Goal: Task Accomplishment & Management: Use online tool/utility

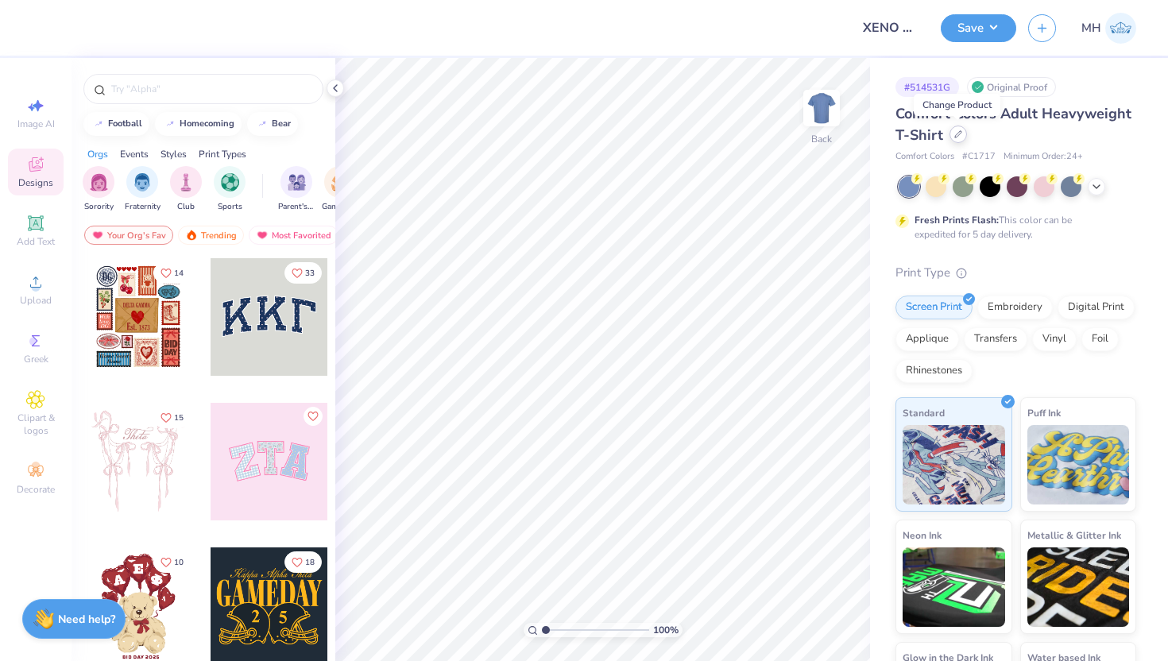
click at [955, 137] on icon at bounding box center [958, 134] width 8 height 8
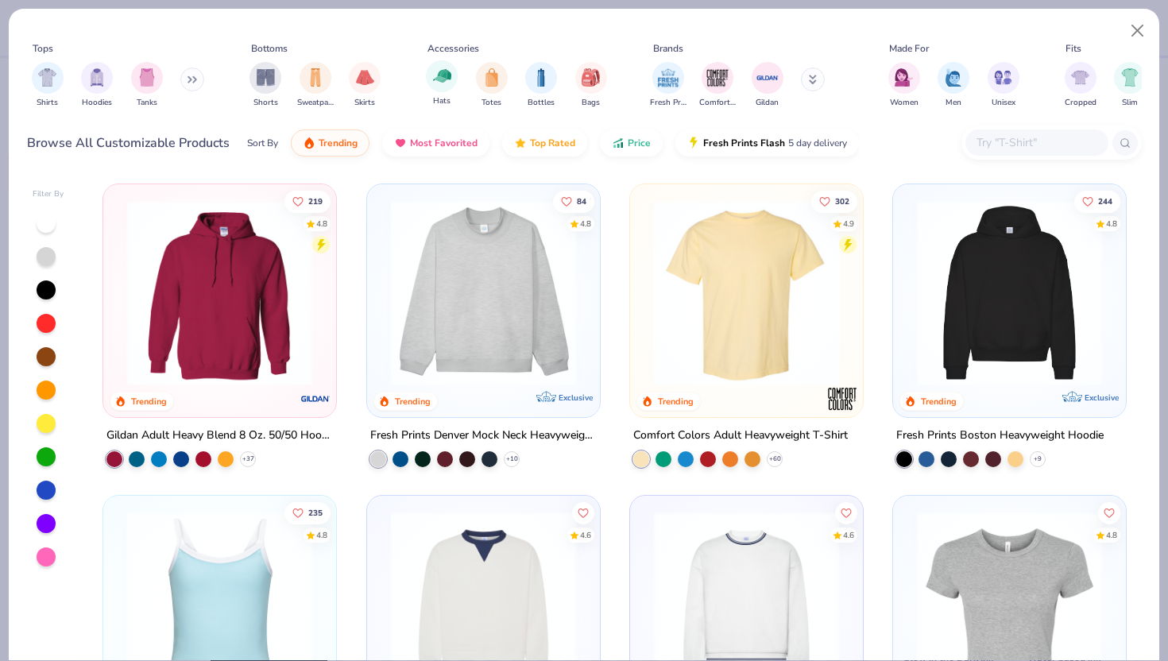
click at [448, 91] on div "Hats" at bounding box center [442, 83] width 32 height 47
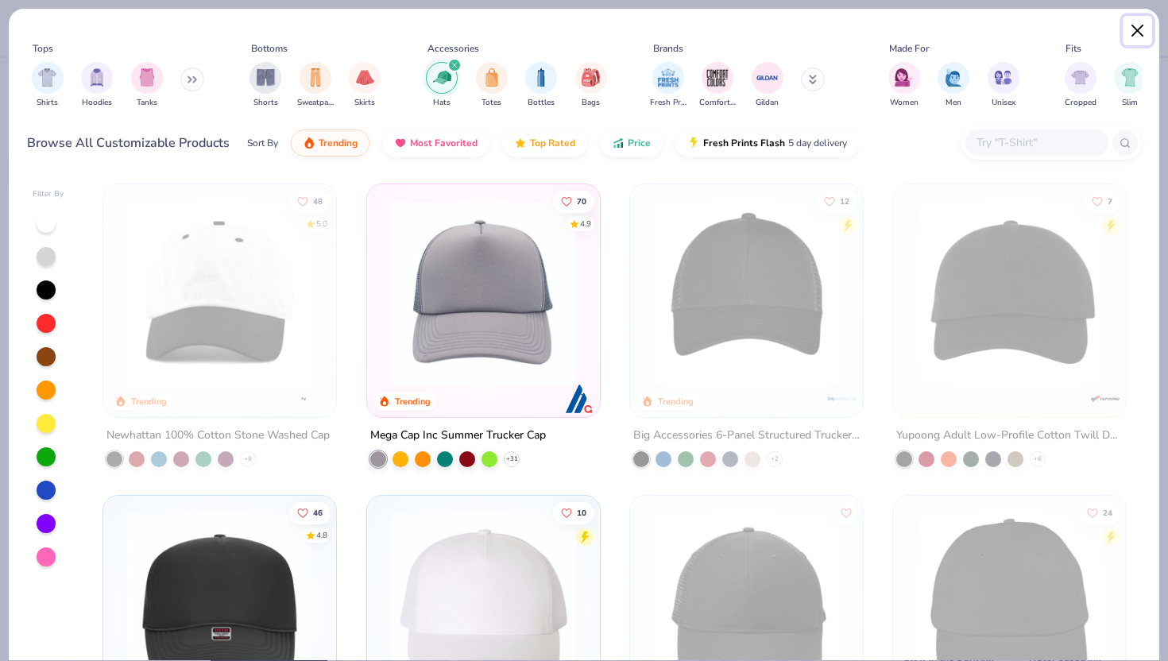
click at [1137, 31] on button "Close" at bounding box center [1138, 31] width 30 height 30
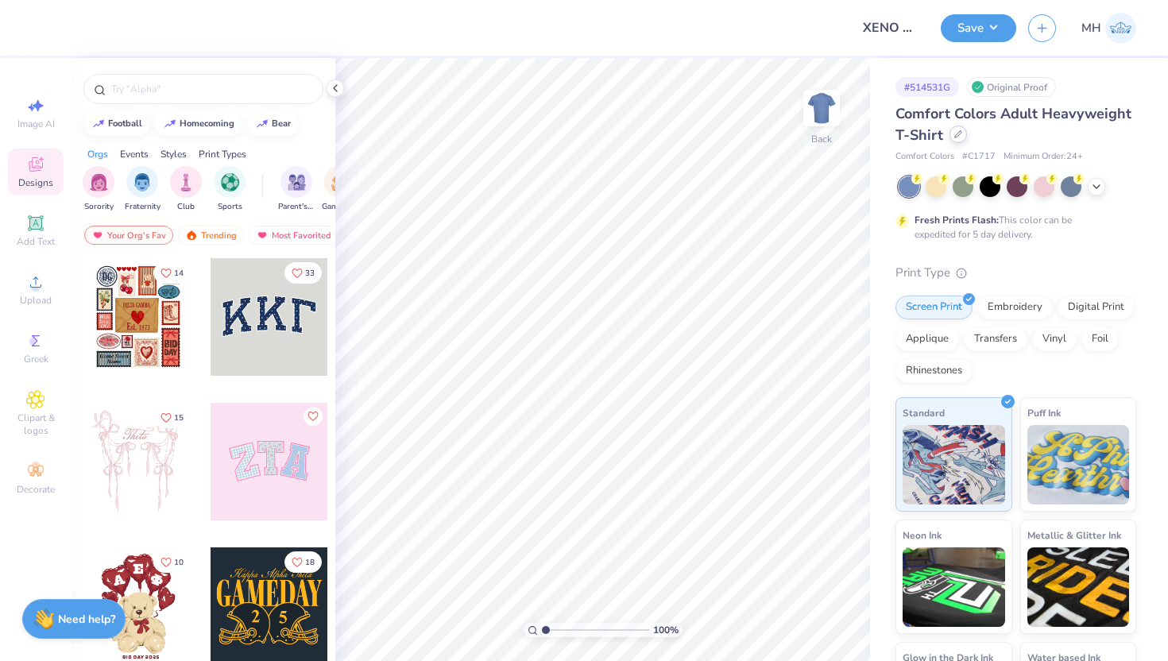
click at [950, 135] on div at bounding box center [957, 134] width 17 height 17
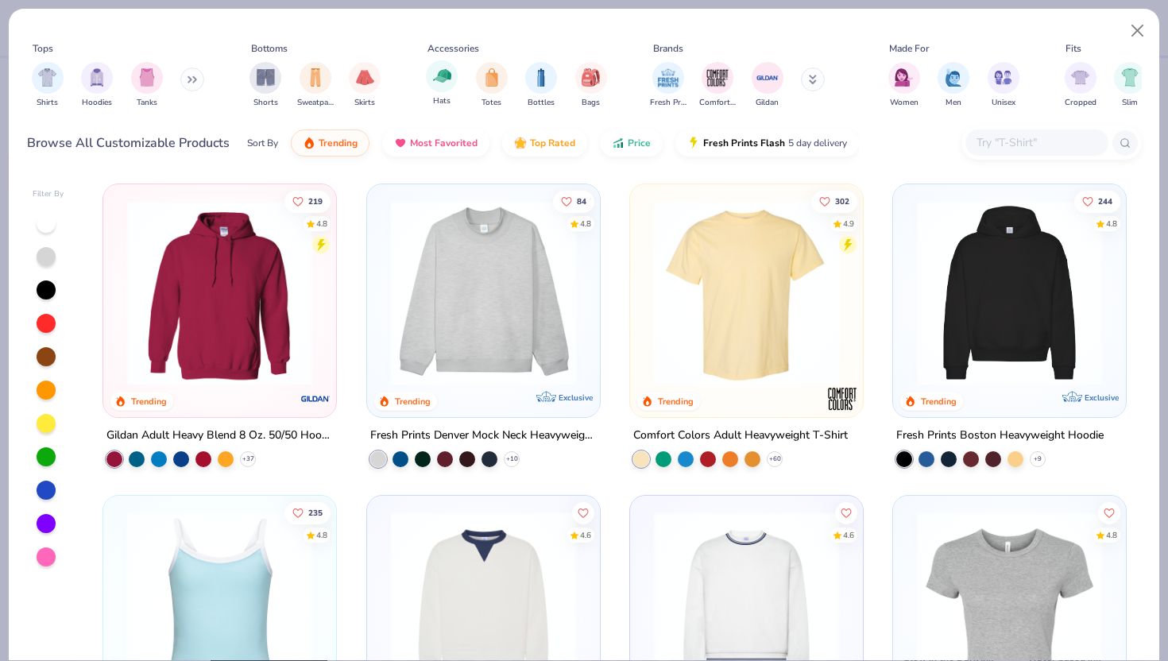
click at [441, 96] on span "Hats" at bounding box center [441, 101] width 17 height 12
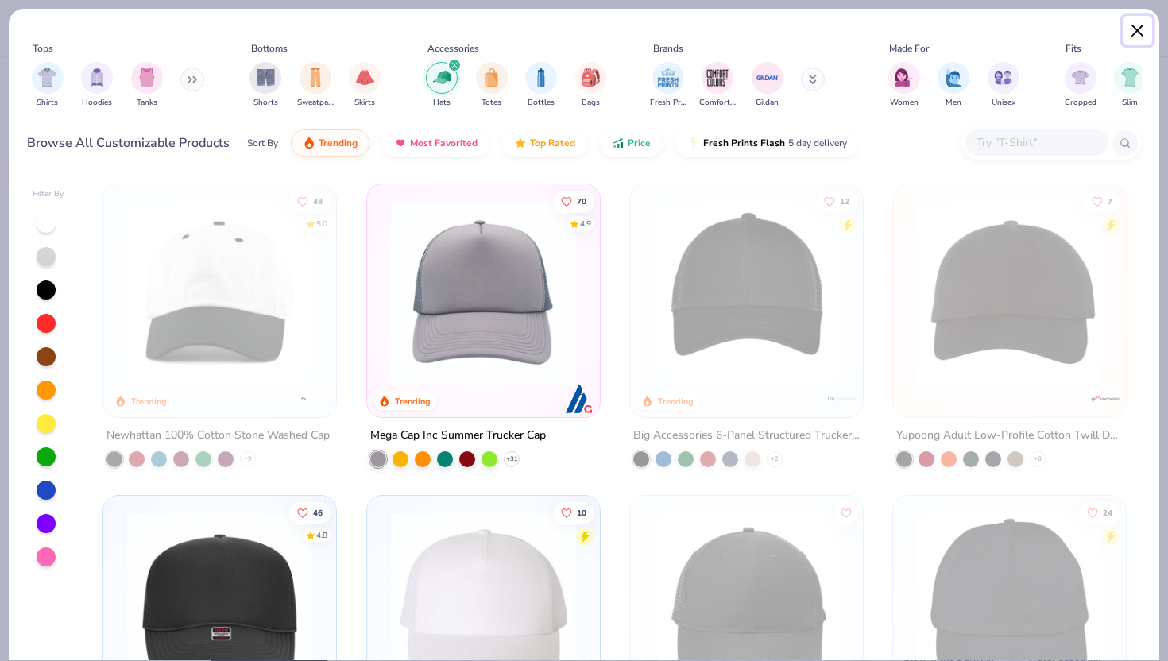
click at [1130, 33] on button "Close" at bounding box center [1138, 31] width 30 height 30
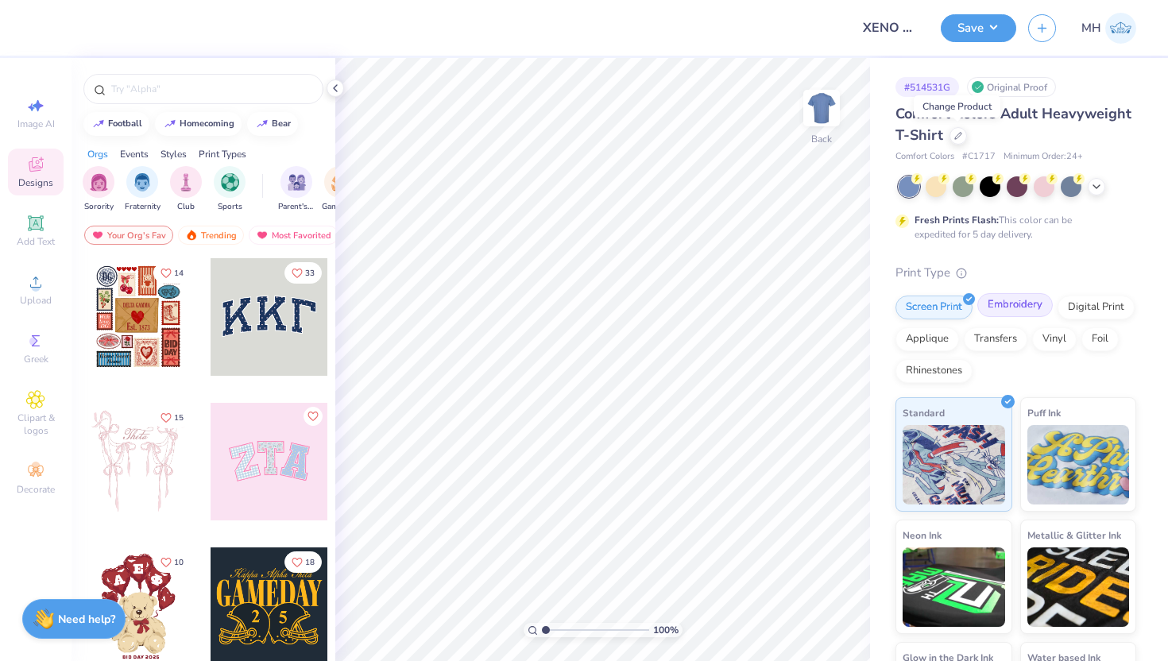
click at [1014, 296] on div "Embroidery" at bounding box center [1014, 305] width 75 height 24
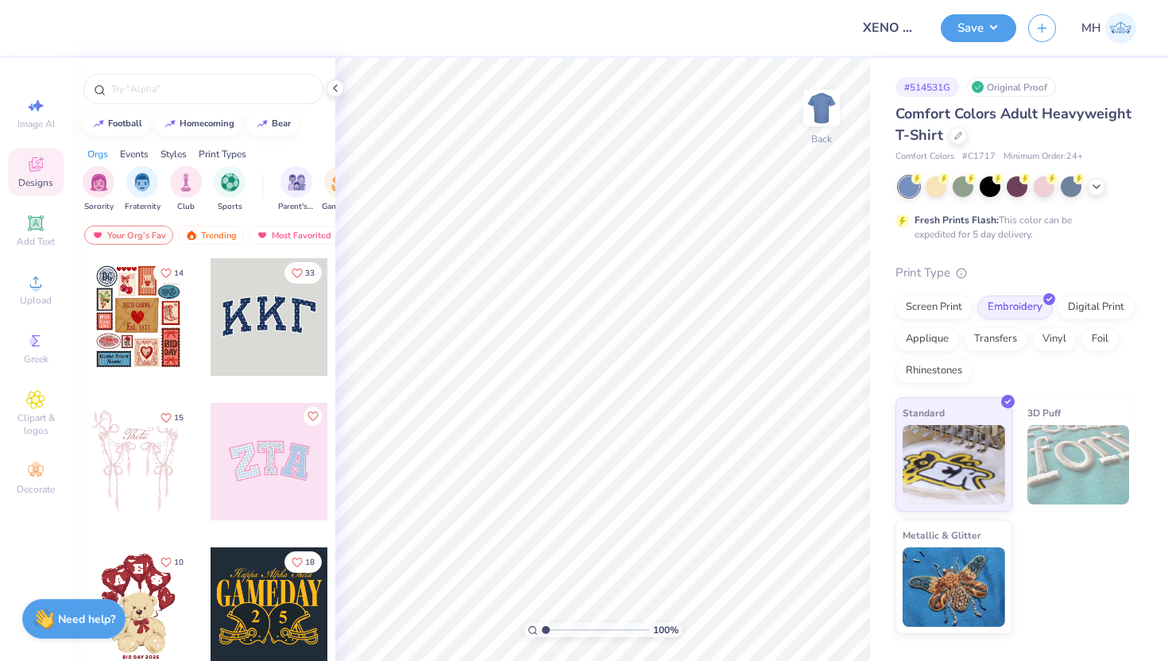
click at [967, 131] on div "Comfort Colors Adult Heavyweight T-Shirt" at bounding box center [1015, 124] width 241 height 43
click at [960, 136] on icon at bounding box center [958, 134] width 8 height 8
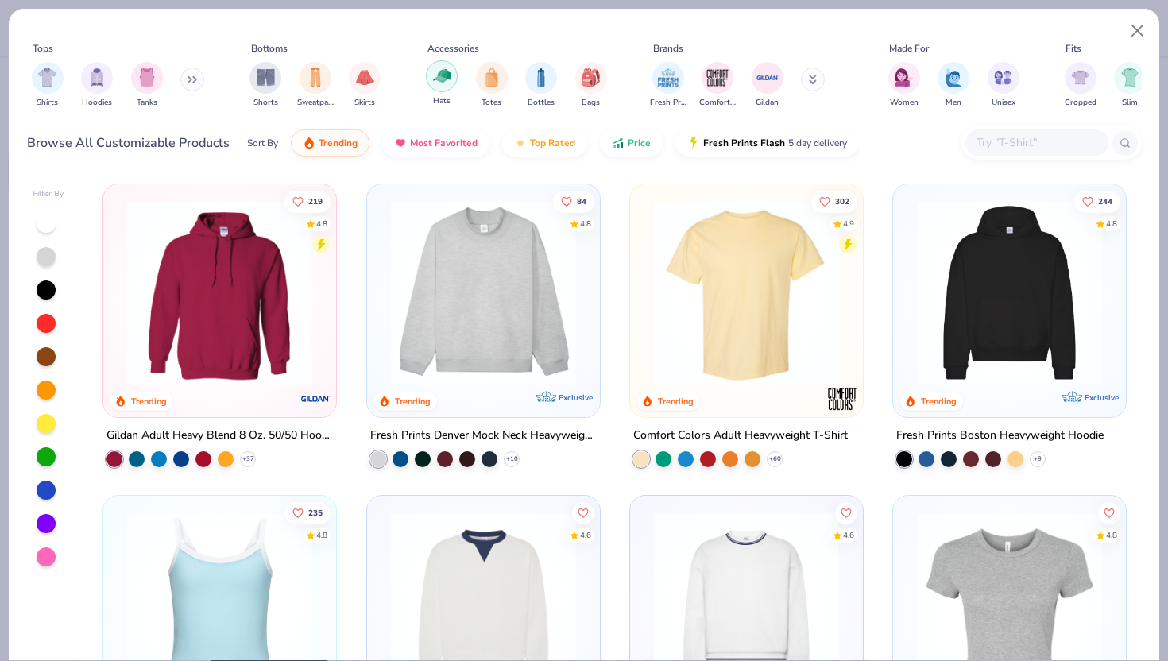
click at [439, 80] on img "filter for Hats" at bounding box center [442, 76] width 18 height 18
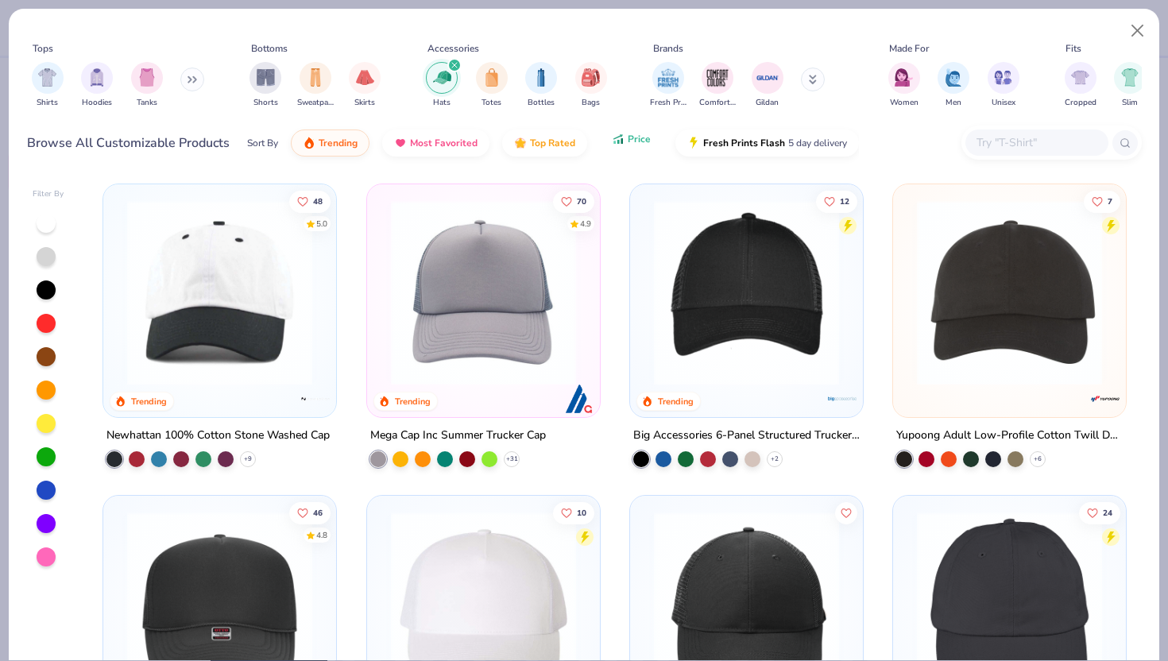
click at [618, 141] on icon "button" at bounding box center [618, 139] width 13 height 14
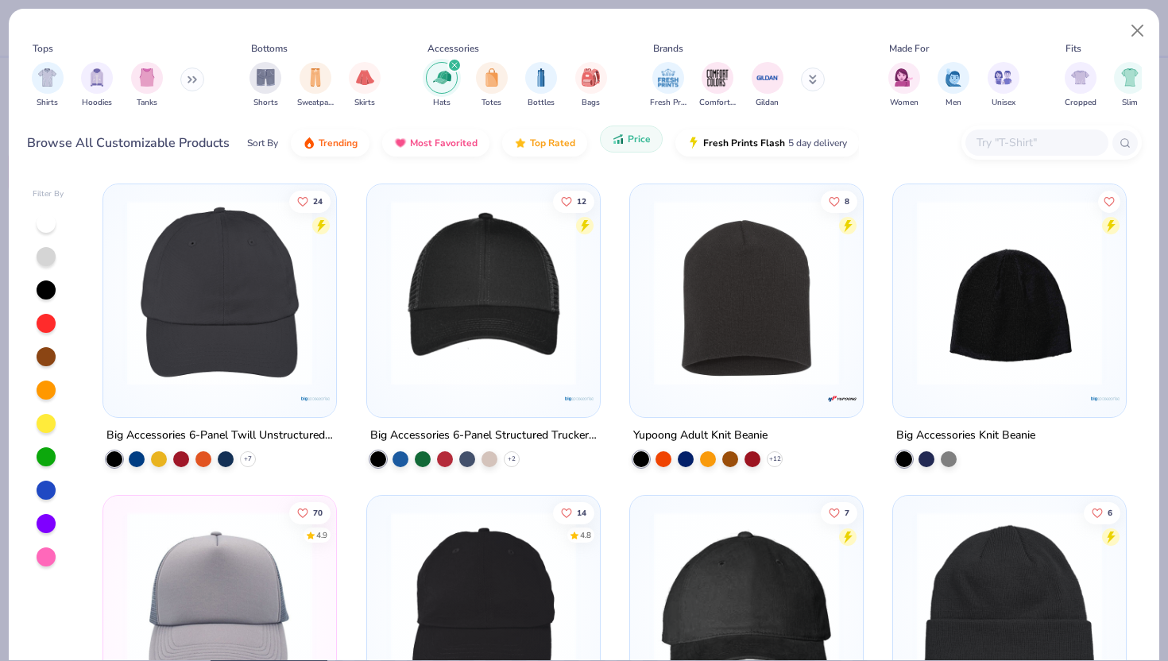
click at [618, 141] on icon "button" at bounding box center [618, 139] width 13 height 14
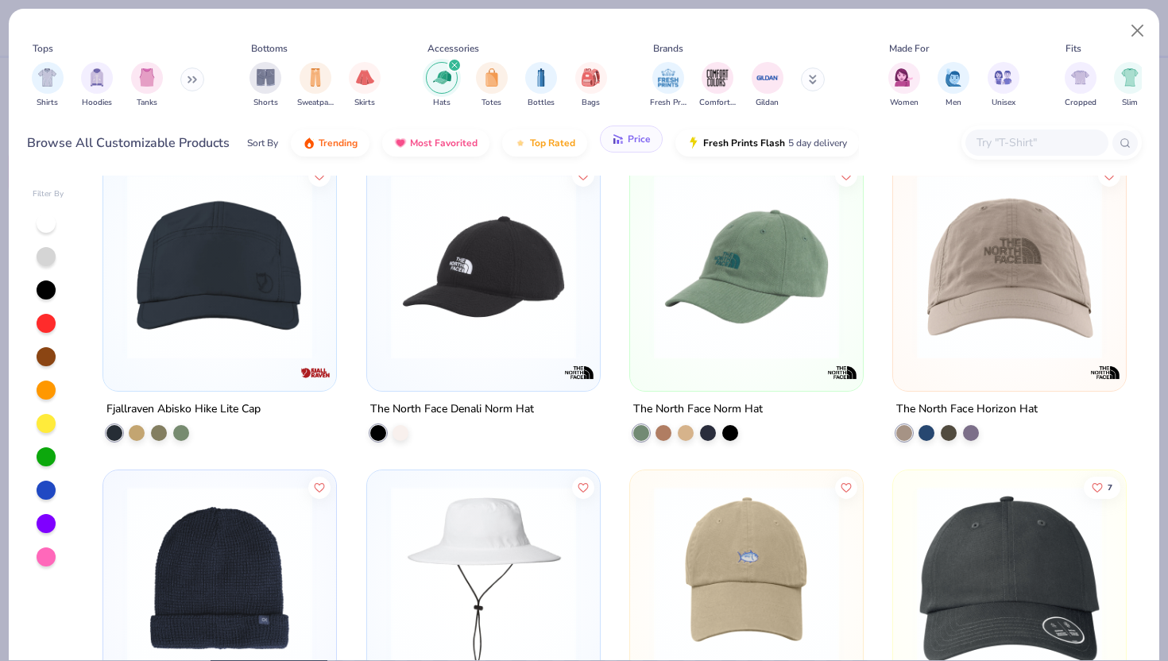
scroll to position [339, 0]
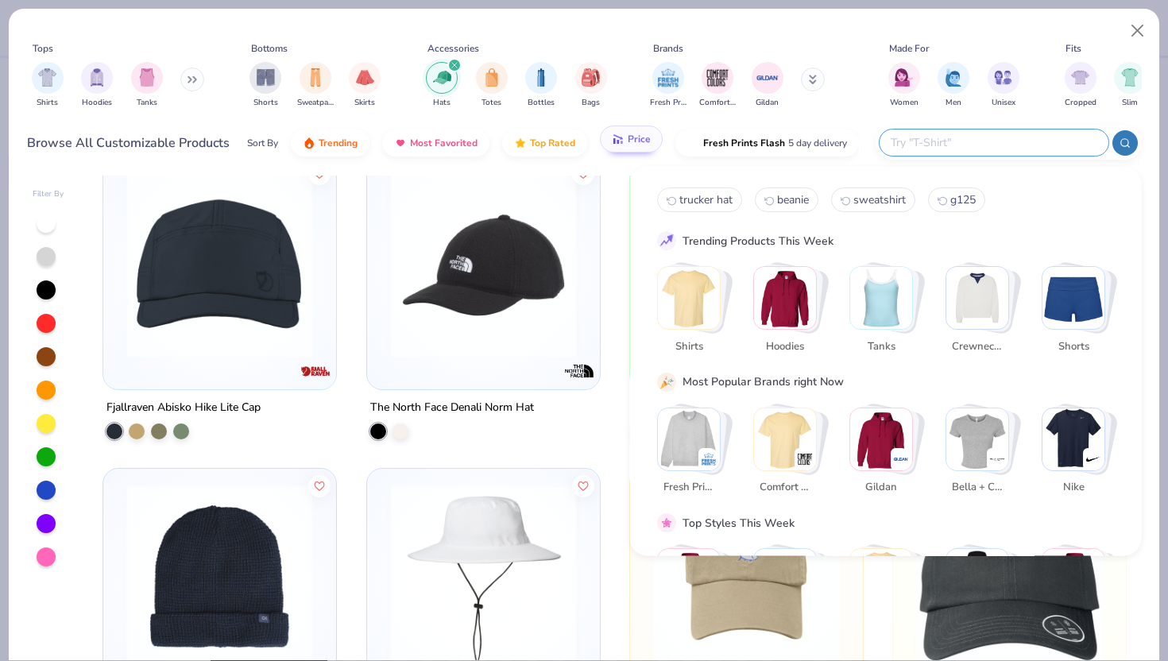
click at [1004, 142] on input "text" at bounding box center [993, 142] width 208 height 18
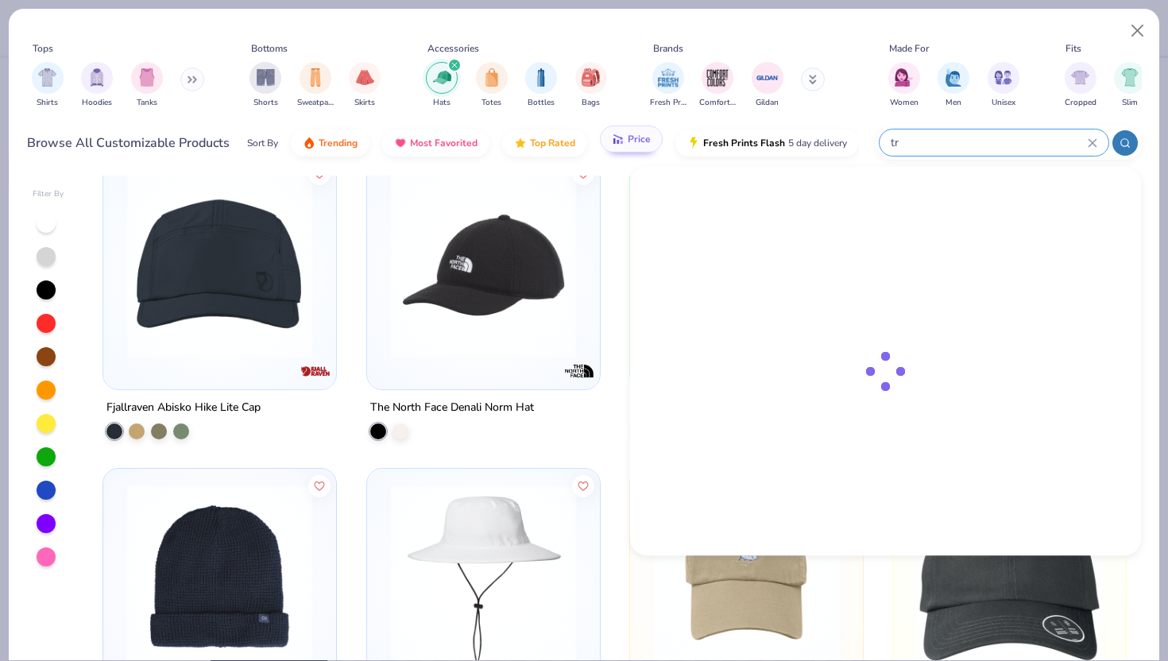
type input "t"
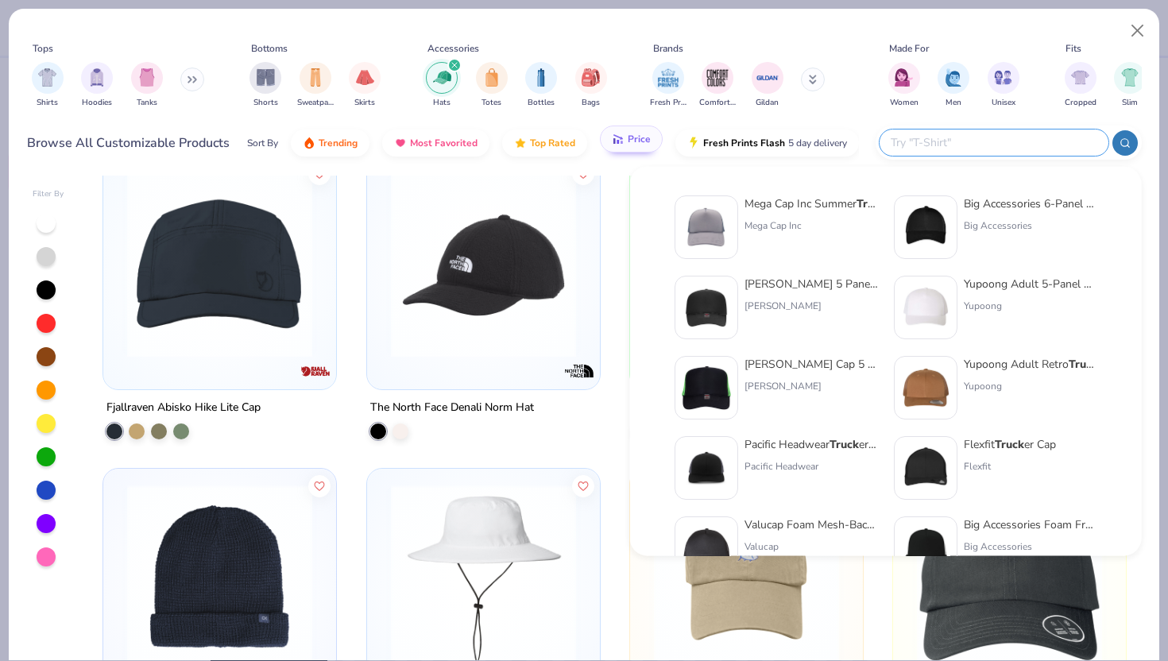
type input "a"
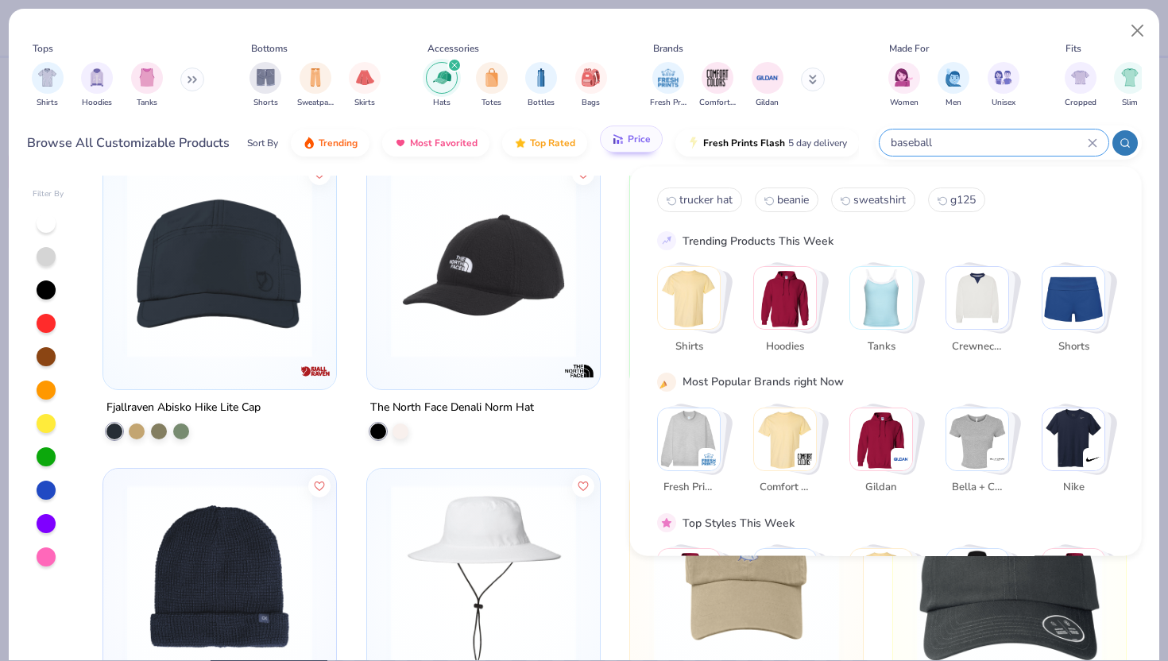
type input "baseball"
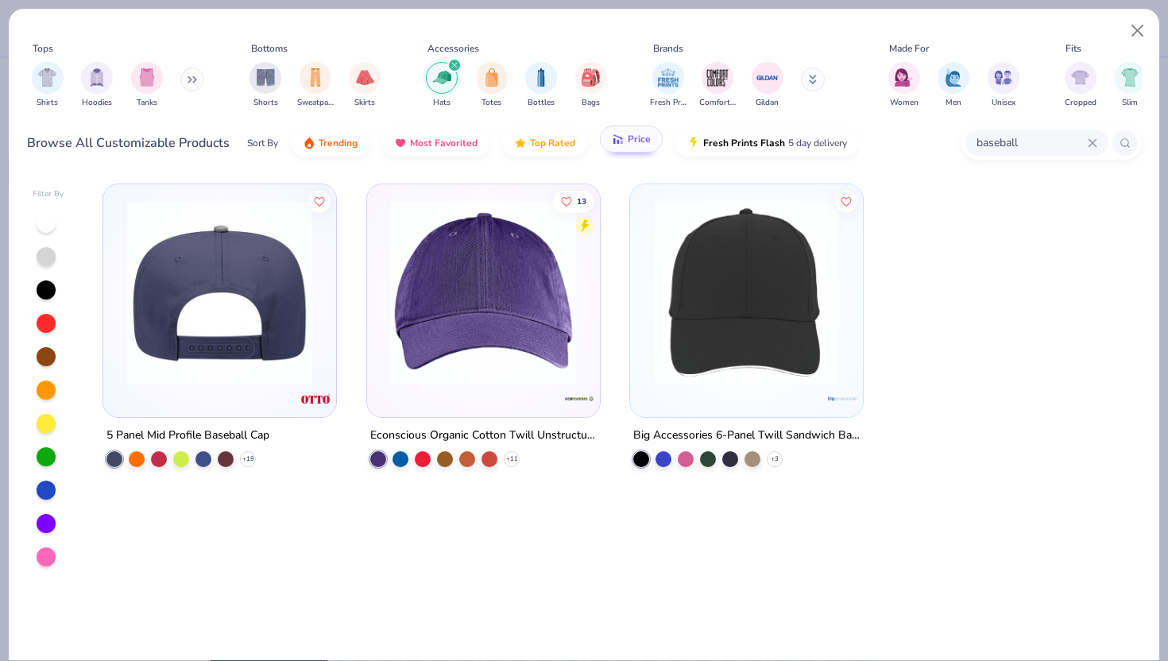
click at [245, 340] on img at bounding box center [219, 292] width 201 height 185
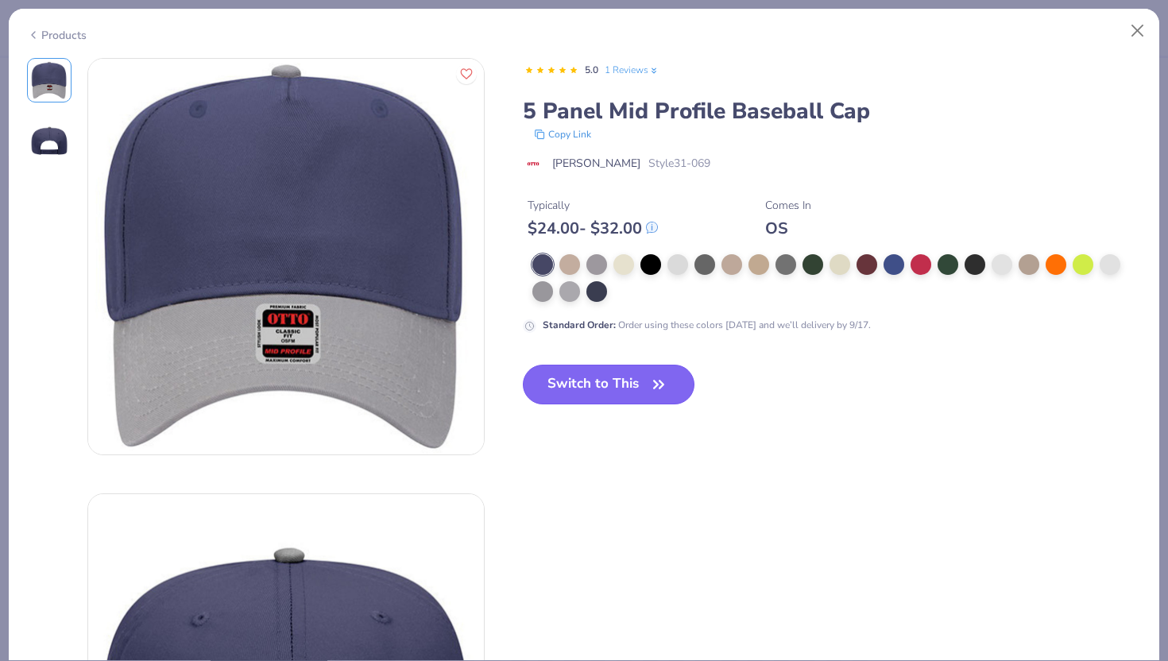
click at [580, 395] on button "Switch to This" at bounding box center [609, 385] width 172 height 40
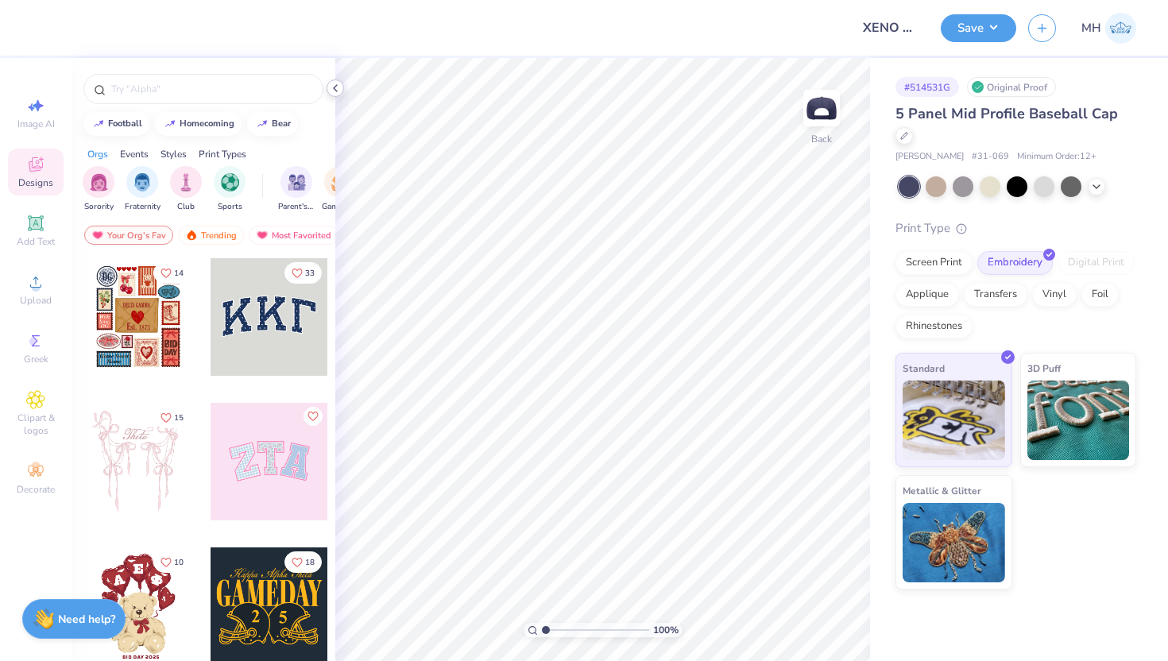
click at [335, 85] on icon at bounding box center [335, 88] width 13 height 13
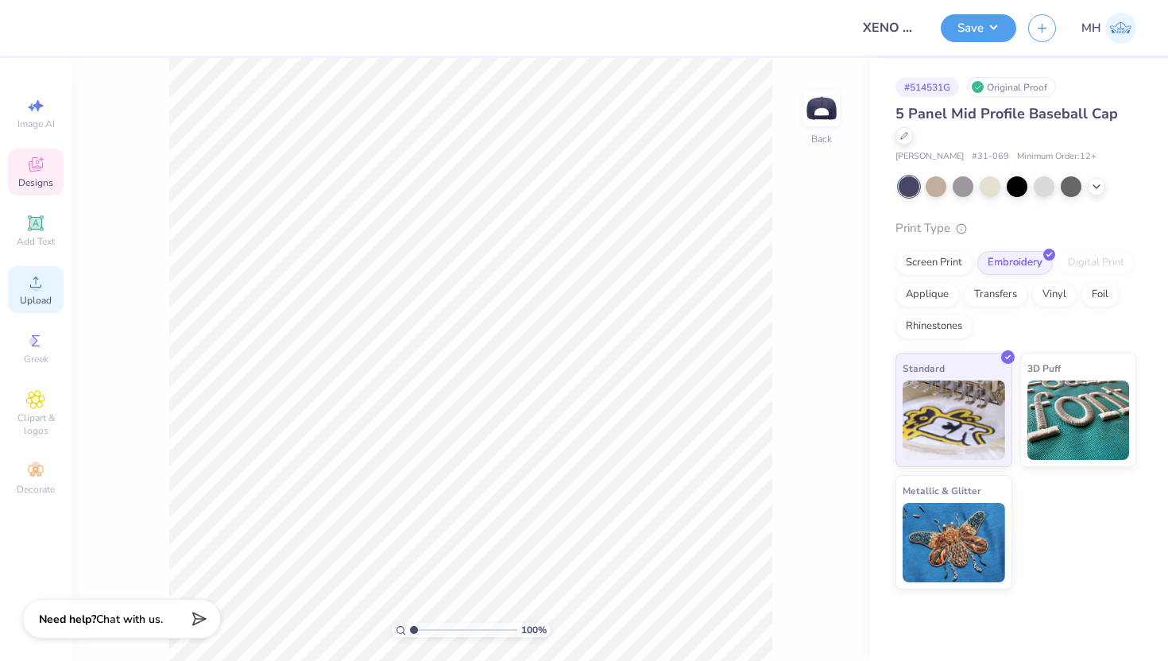
click at [31, 282] on icon at bounding box center [35, 281] width 19 height 19
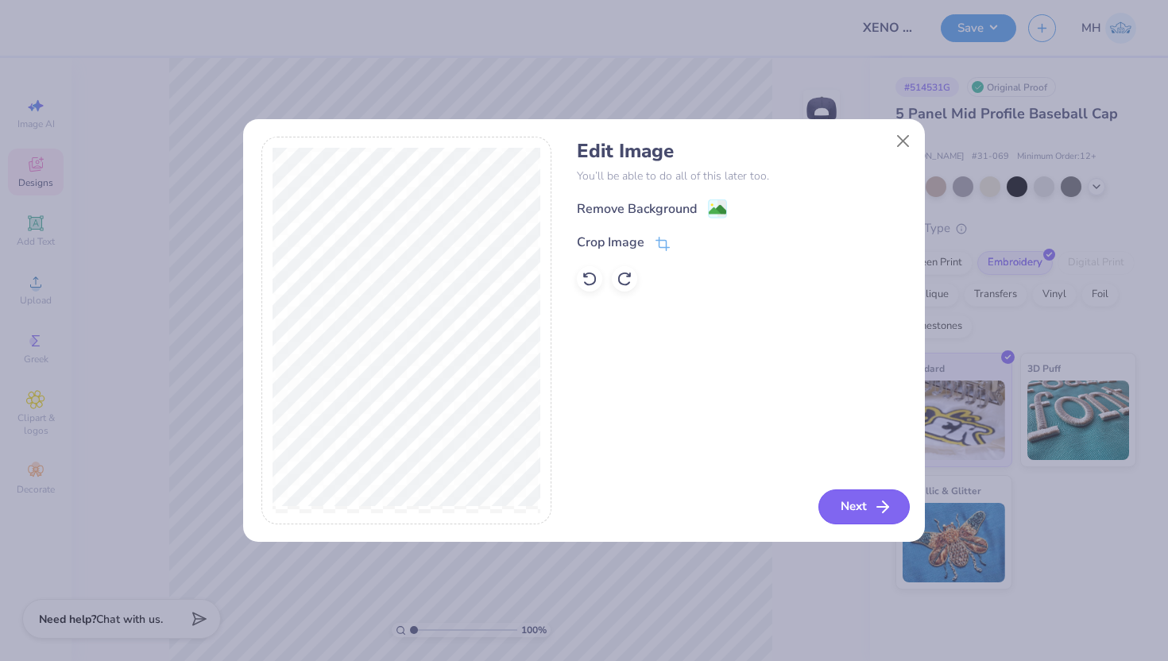
click at [856, 504] on button "Next" at bounding box center [863, 506] width 91 height 35
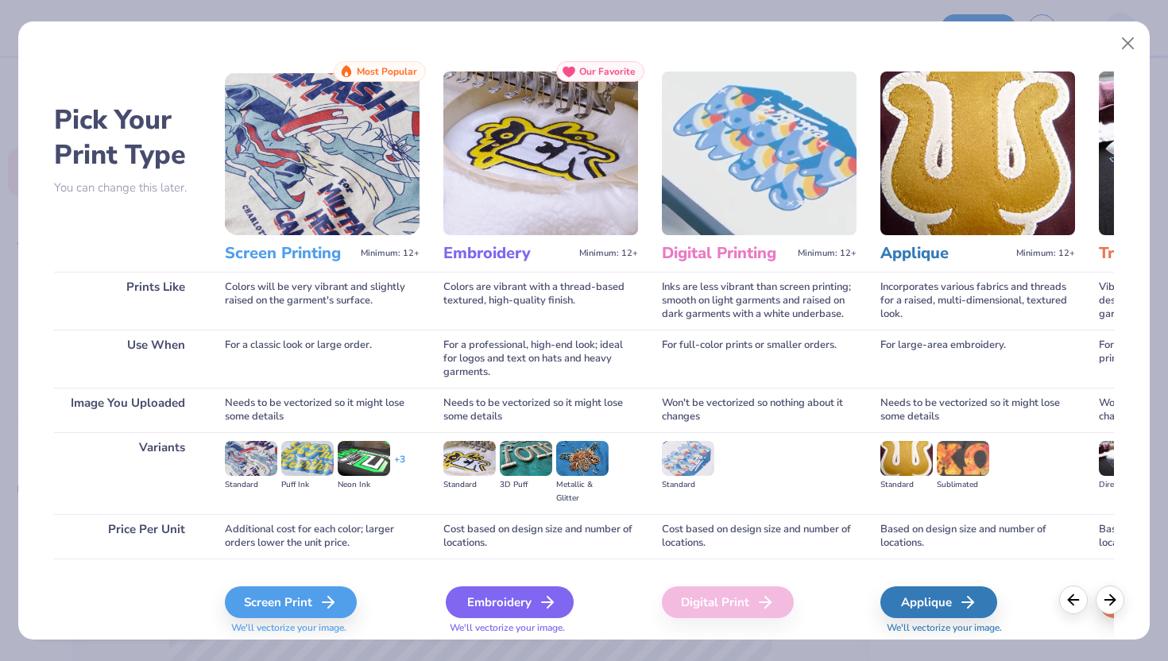
click at [534, 609] on div "Embroidery" at bounding box center [510, 602] width 128 height 32
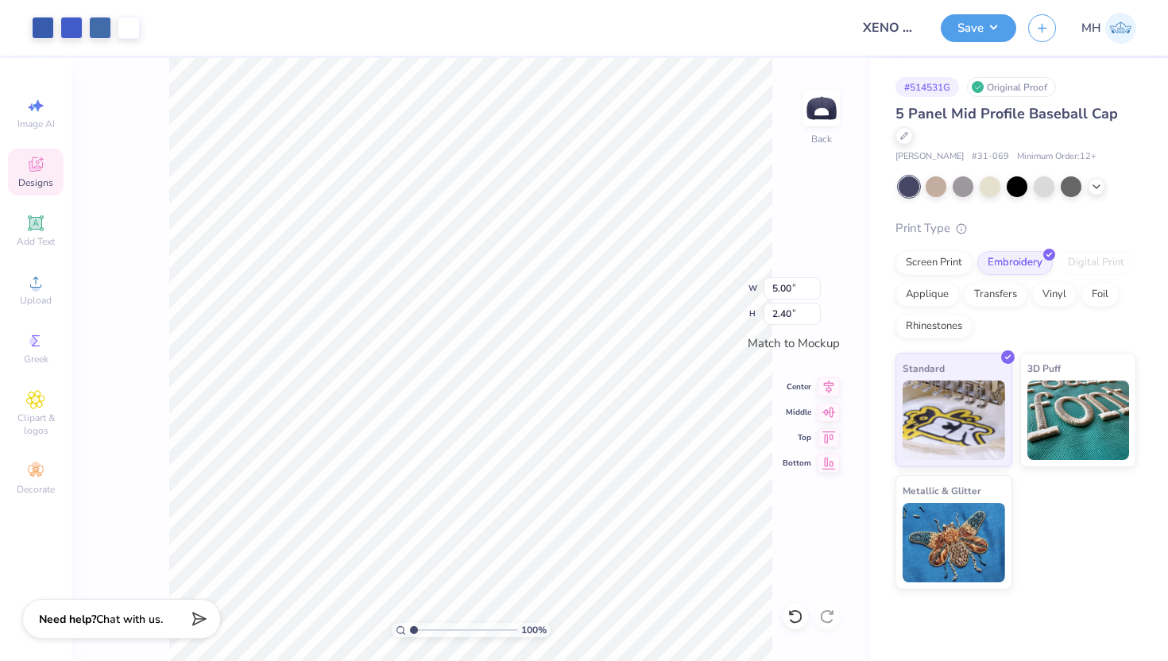
type input "3.56"
type input "1.71"
click at [961, 29] on button "Save" at bounding box center [978, 26] width 75 height 28
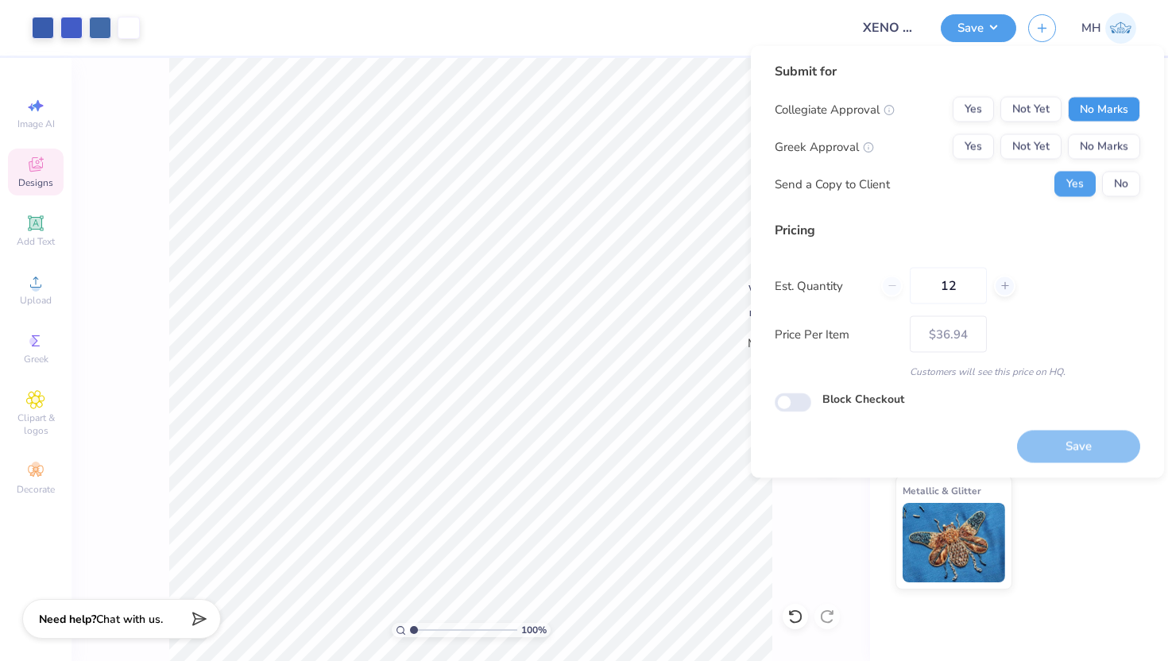
click at [1095, 114] on button "No Marks" at bounding box center [1104, 109] width 72 height 25
click at [1096, 151] on button "No Marks" at bounding box center [1104, 146] width 72 height 25
click at [1114, 179] on button "No" at bounding box center [1121, 184] width 38 height 25
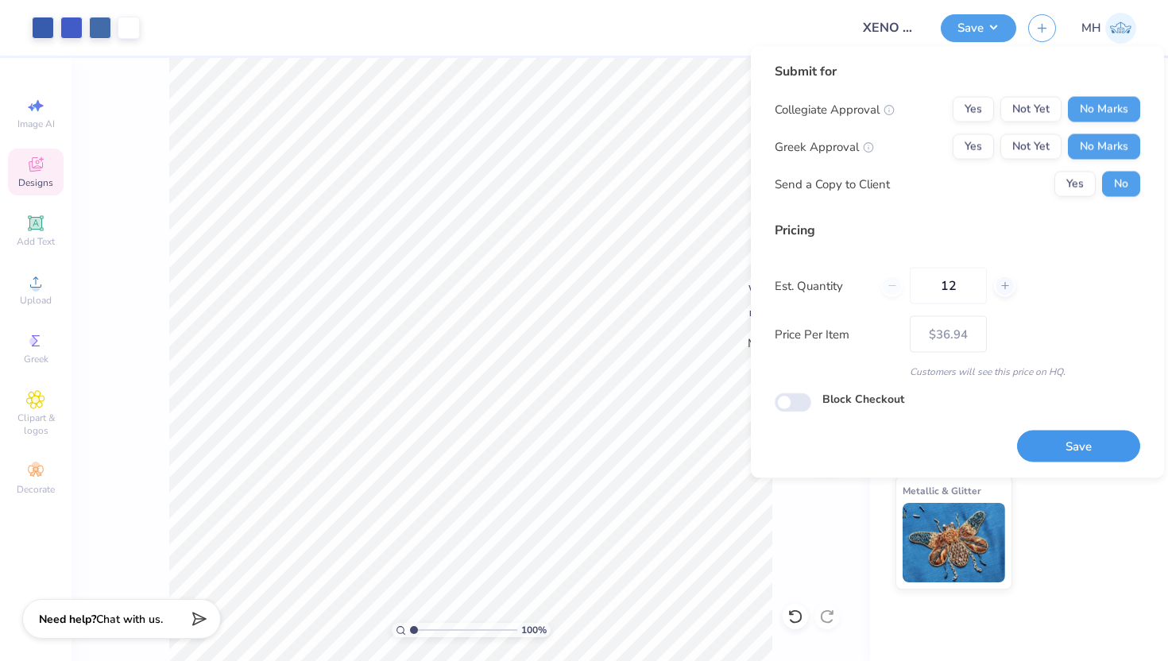
click at [1063, 448] on button "Save" at bounding box center [1078, 446] width 123 height 33
type input "– –"
